Goal: Task Accomplishment & Management: Manage account settings

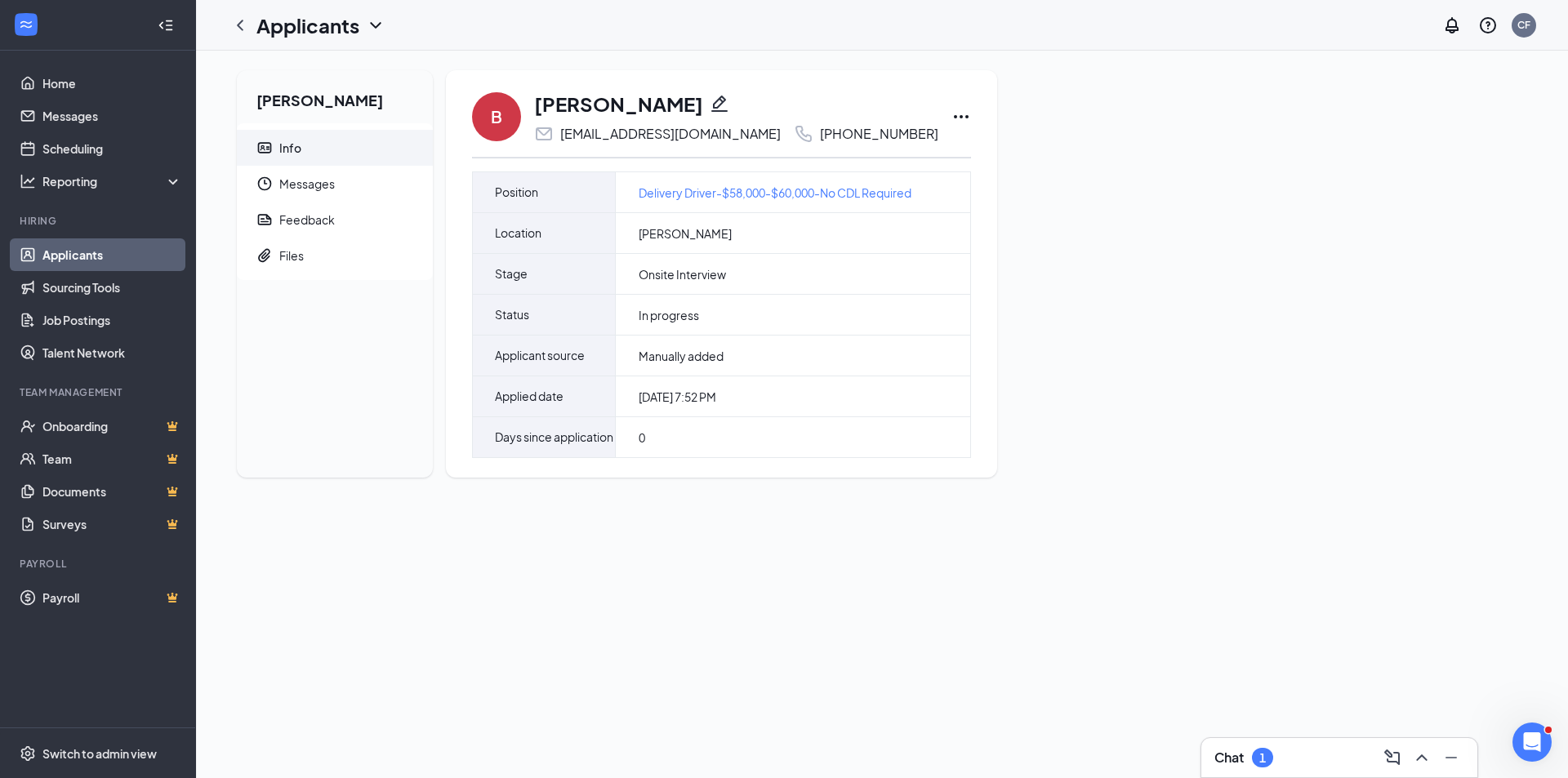
click at [710, 96] on icon "Pencil" at bounding box center [720, 104] width 19 height 19
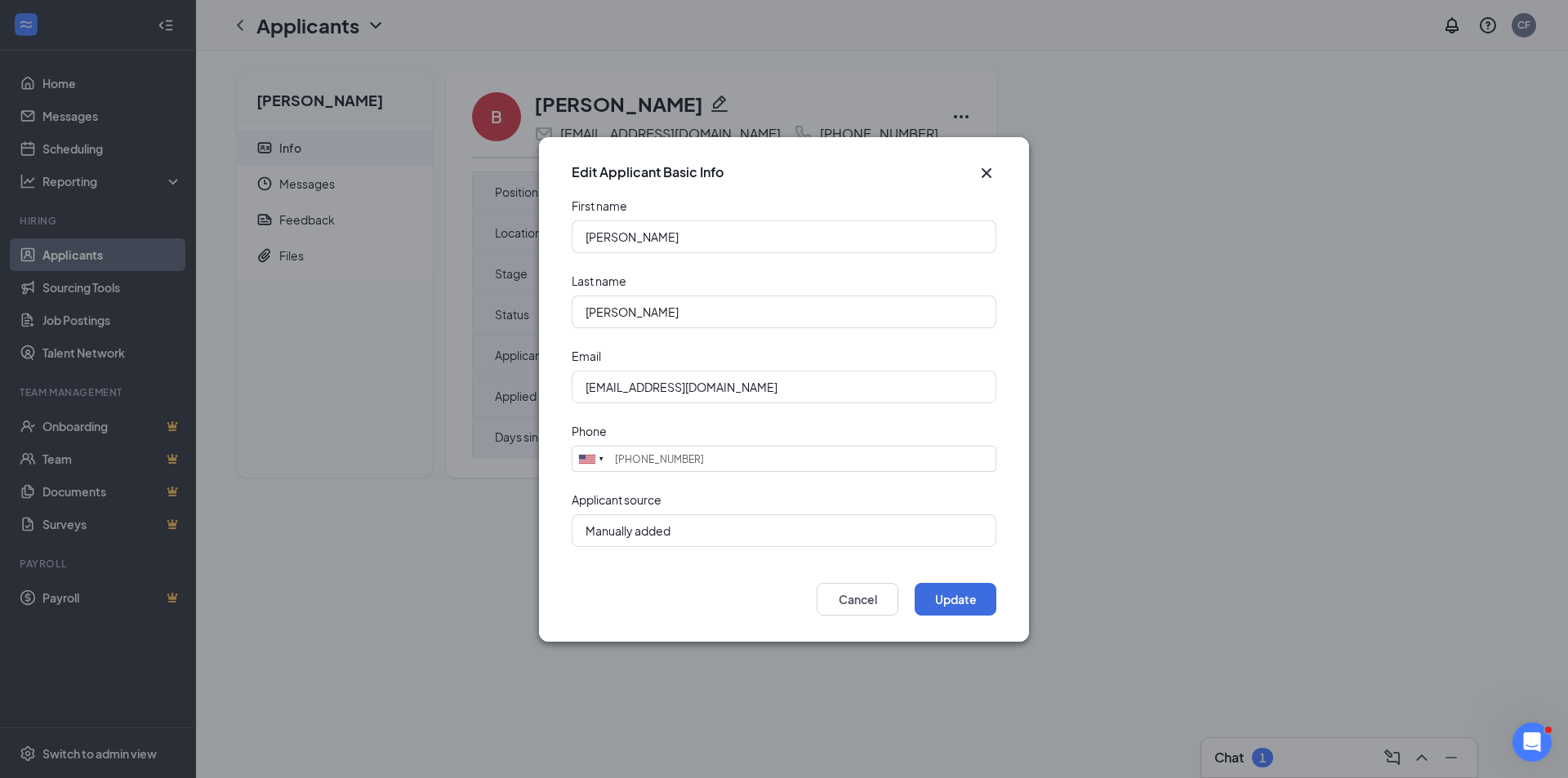
type input "(815) 514-6882"
click at [649, 391] on input "bcfshr@sbfcglobal.net" at bounding box center [784, 387] width 425 height 33
type input "[EMAIL_ADDRESS][DOMAIN_NAME]"
click at [946, 600] on button "Update" at bounding box center [955, 599] width 81 height 33
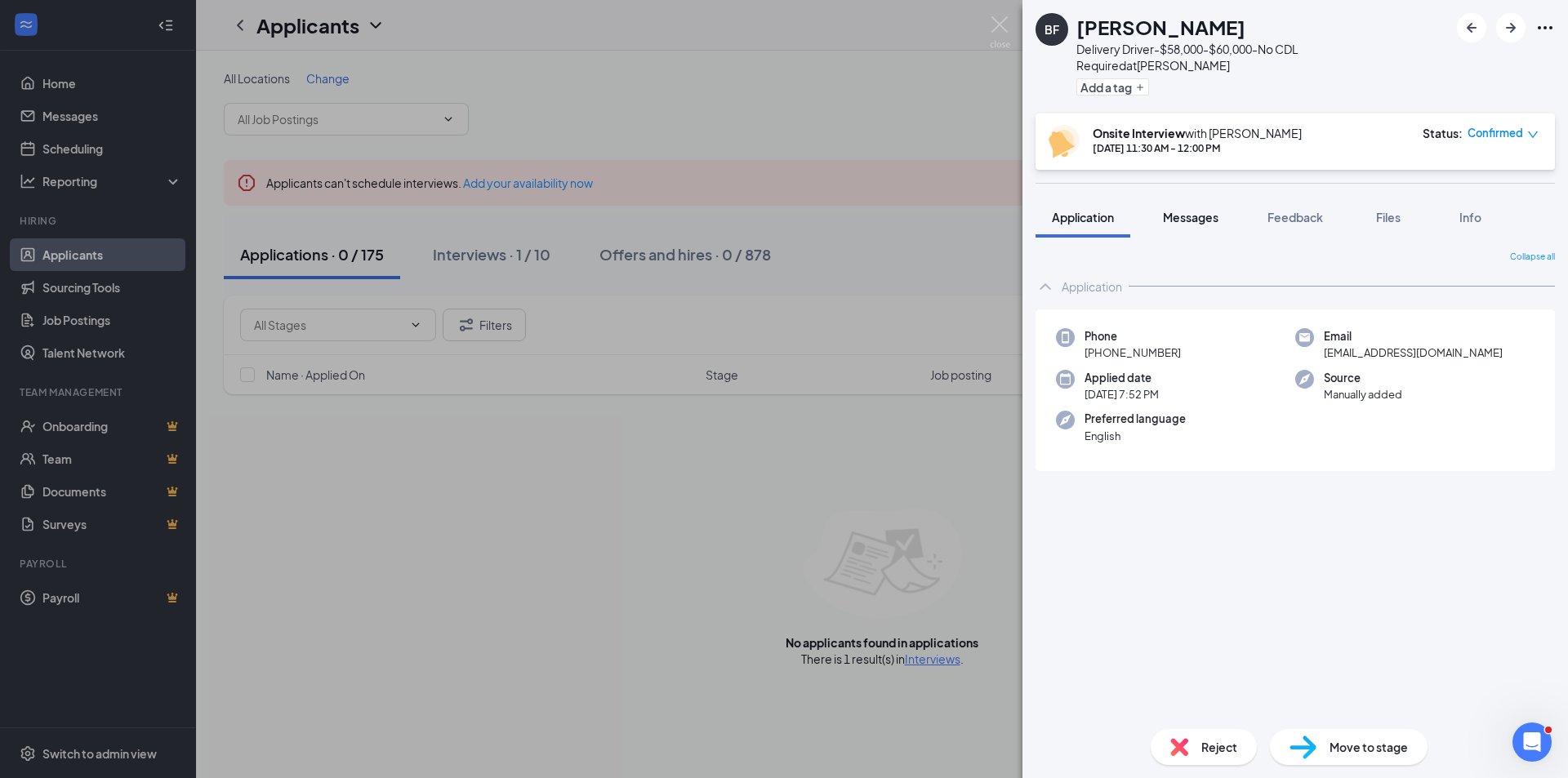
click at [1199, 210] on span "Messages" at bounding box center [1191, 217] width 56 height 15
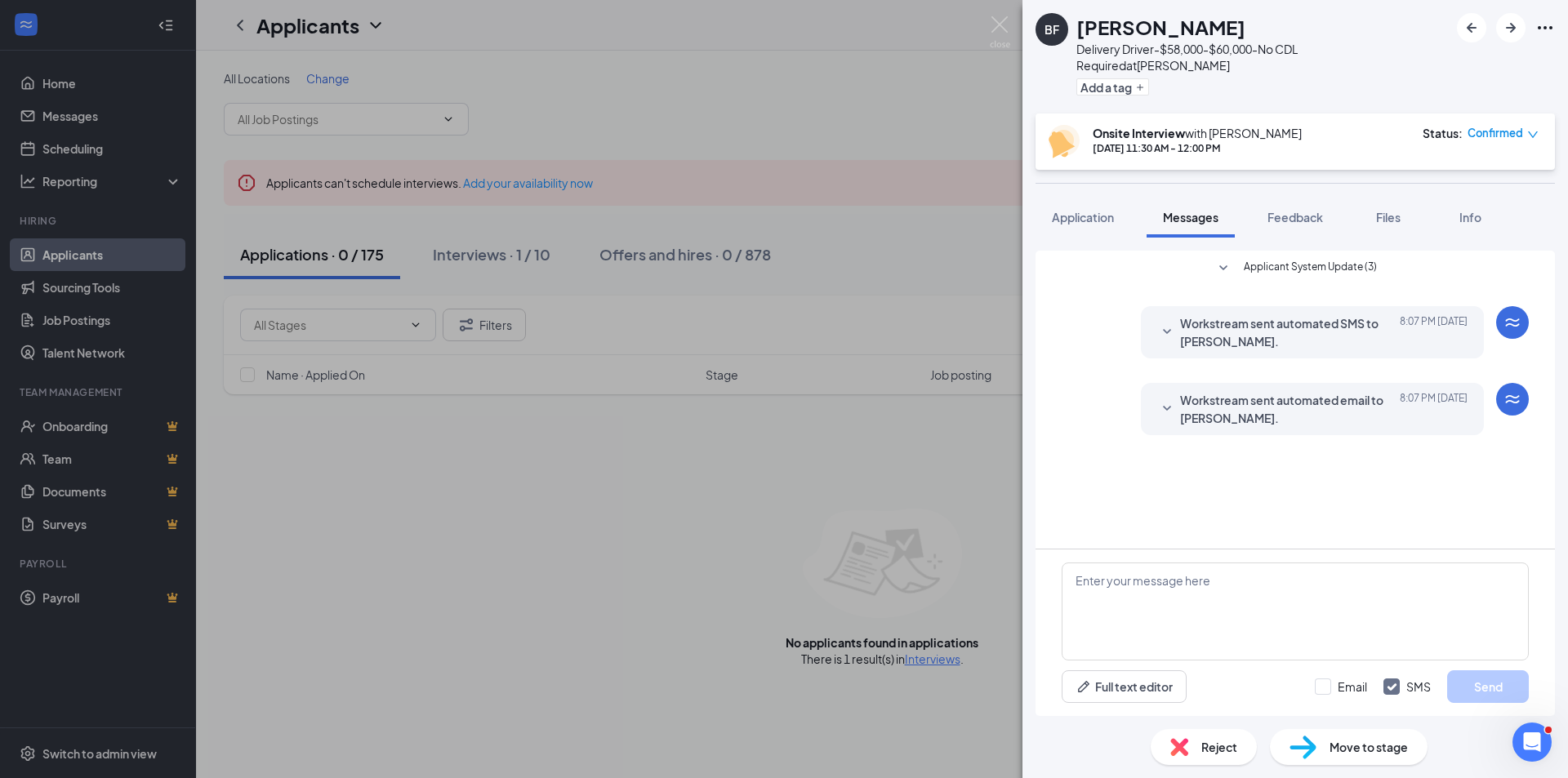
click at [1197, 394] on span "Workstream sent automated email to [PERSON_NAME]." at bounding box center [1287, 409] width 214 height 36
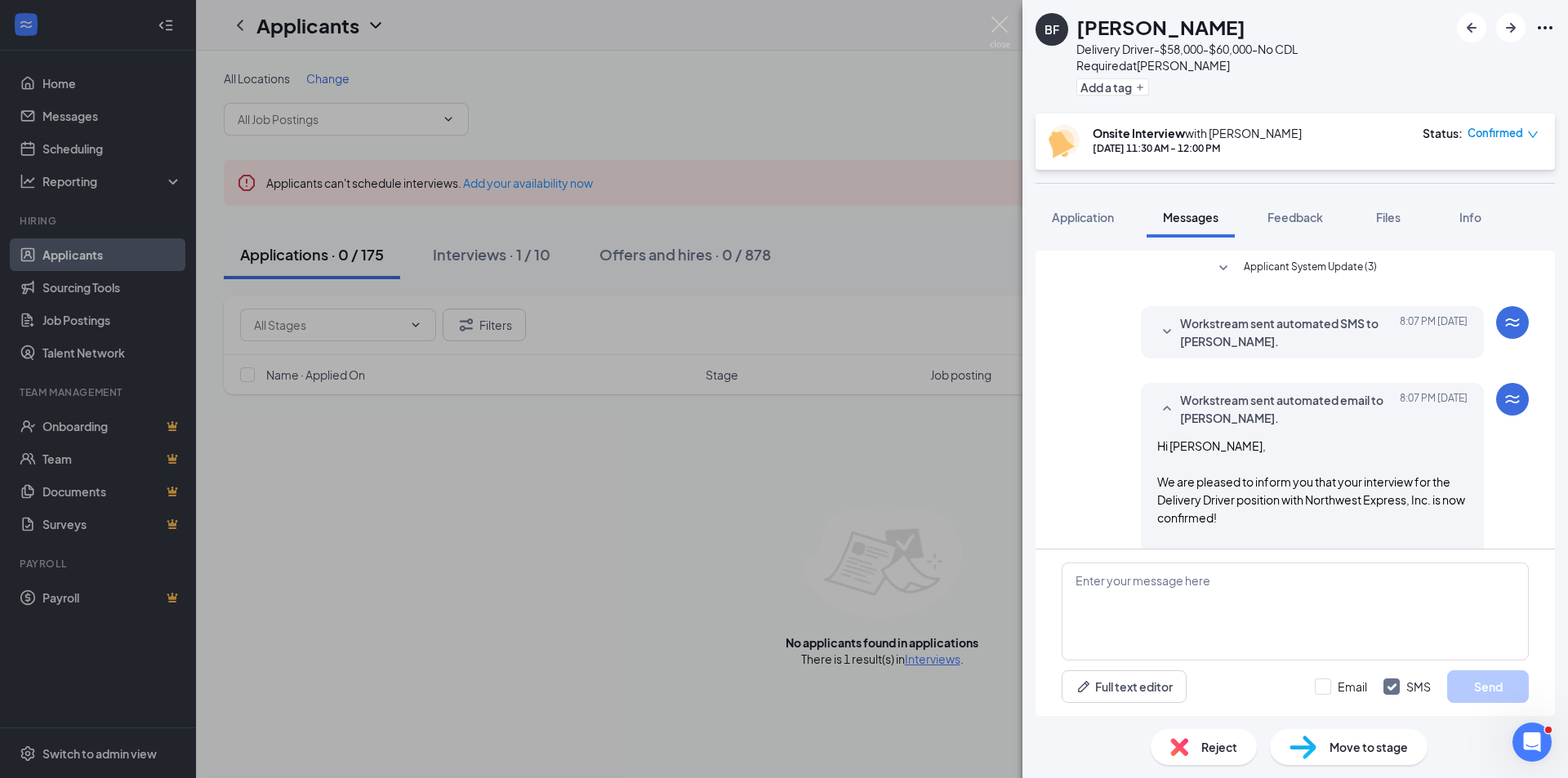
scroll to position [164, 0]
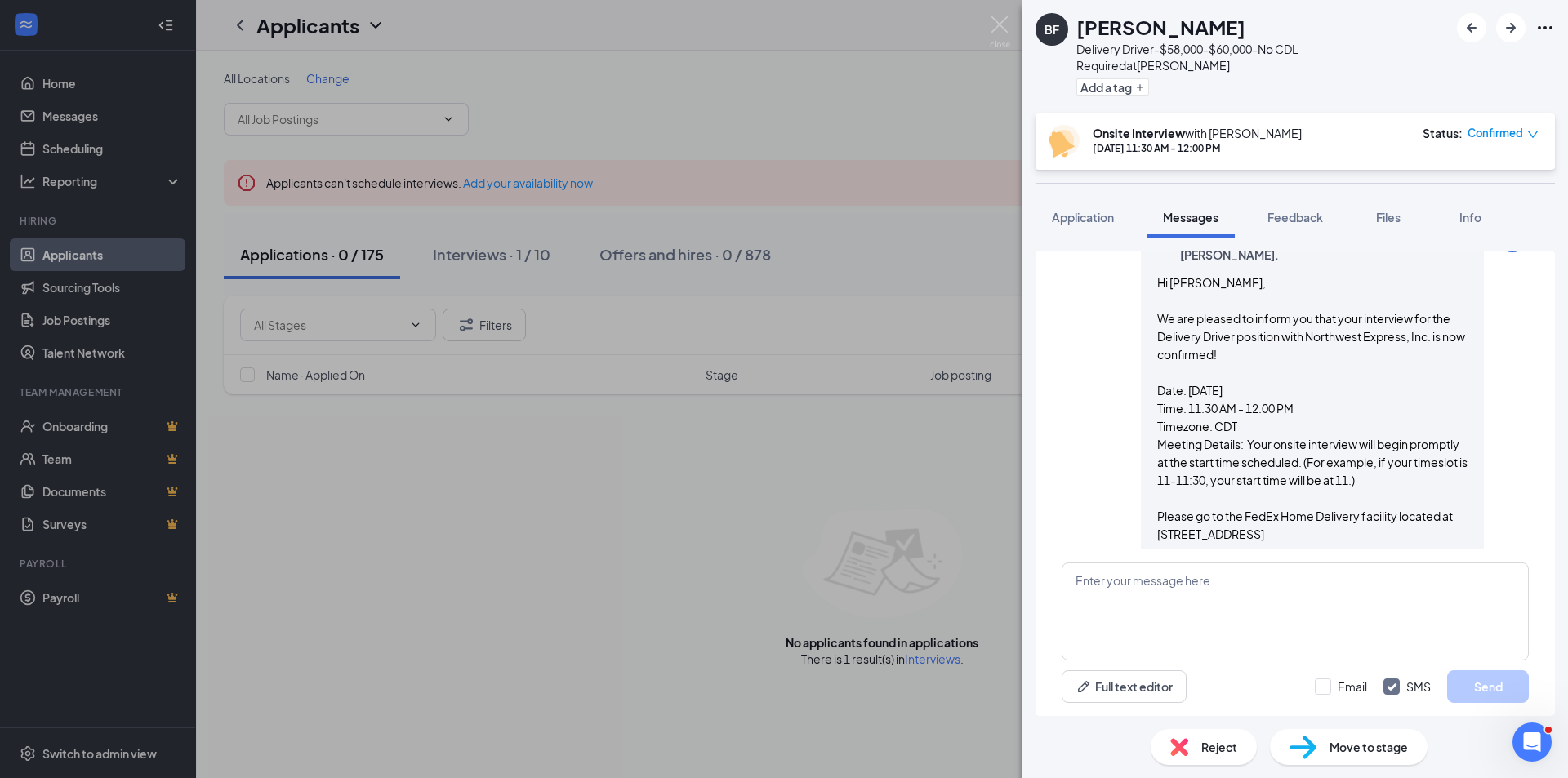
click at [1143, 296] on div "Workstream sent automated email to [PERSON_NAME]. [DATE] 8:07 PM Hi [PERSON_NAM…" at bounding box center [1312, 753] width 343 height 1068
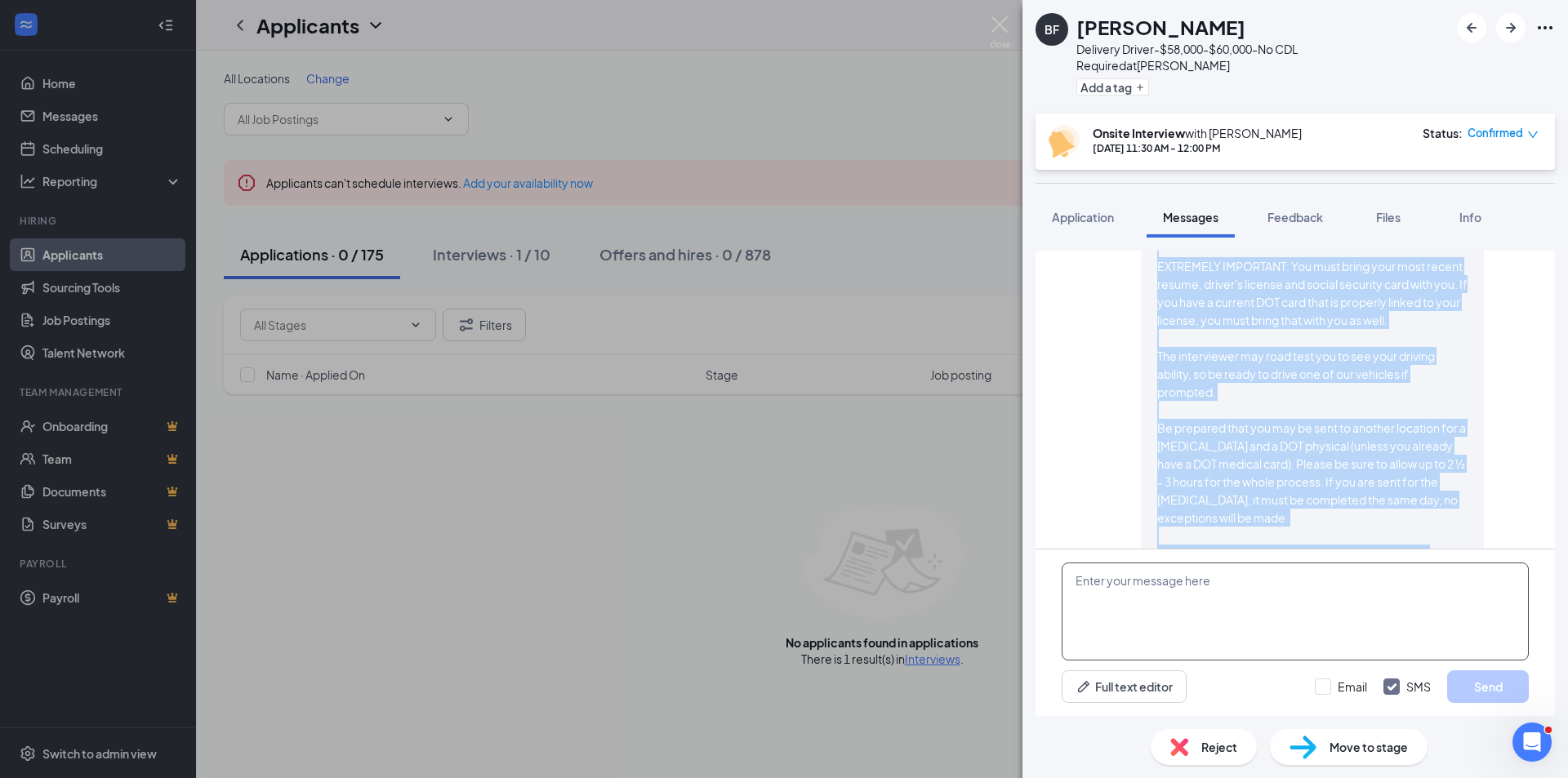
scroll to position [902, 0]
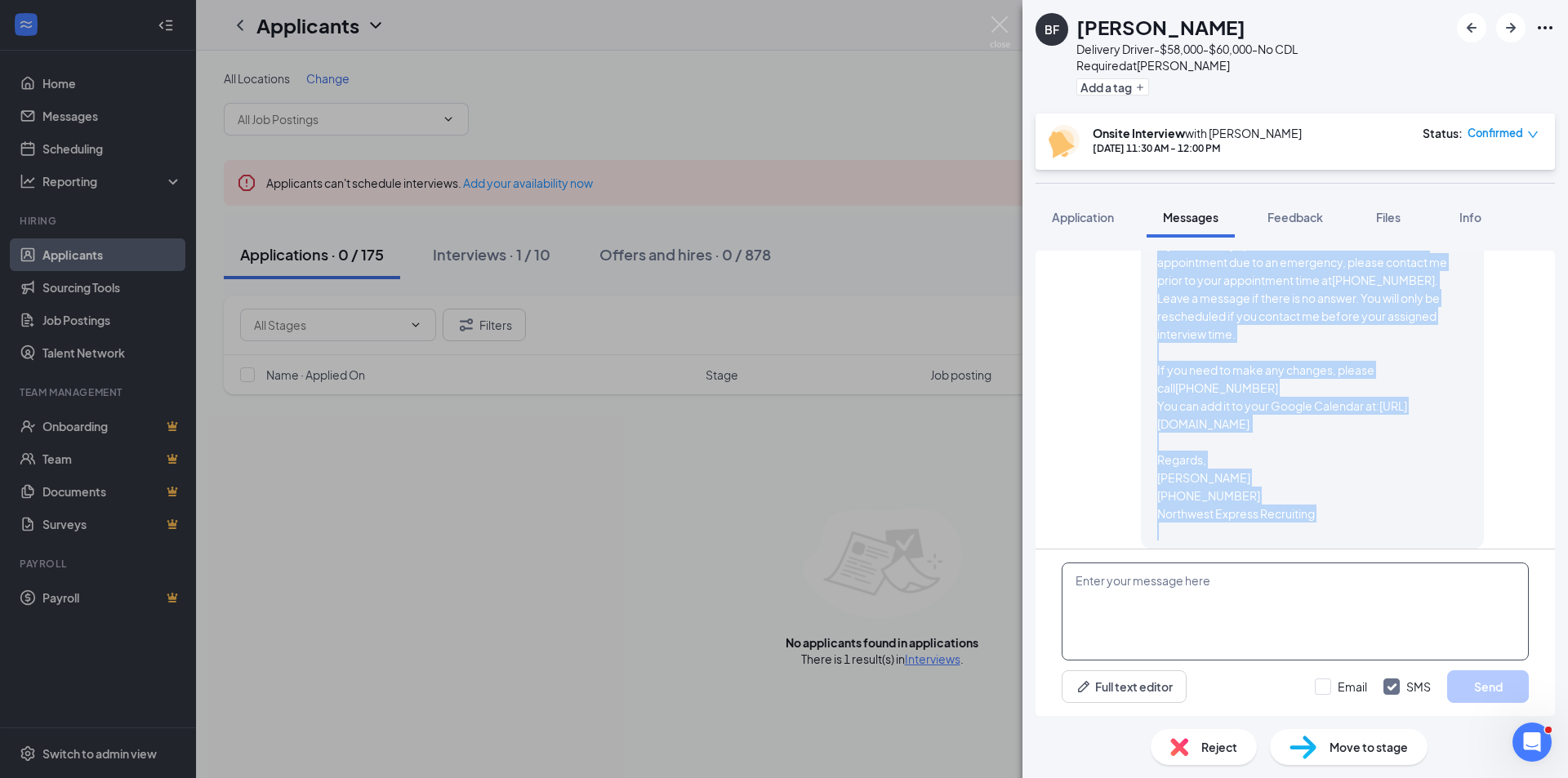
drag, startPoint x: 1147, startPoint y: 296, endPoint x: 1405, endPoint y: 578, distance: 382.2
click at [1405, 578] on div "Applicant System Update (3) Workstream sent automated SMS to [PERSON_NAME]. [DA…" at bounding box center [1295, 483] width 520 height 466
copy div "Lo ips dolorsi am consec adi elit sedd eiusmodte inc utl Etdolore Magnaa enimad…"
